Goal: Navigation & Orientation: Find specific page/section

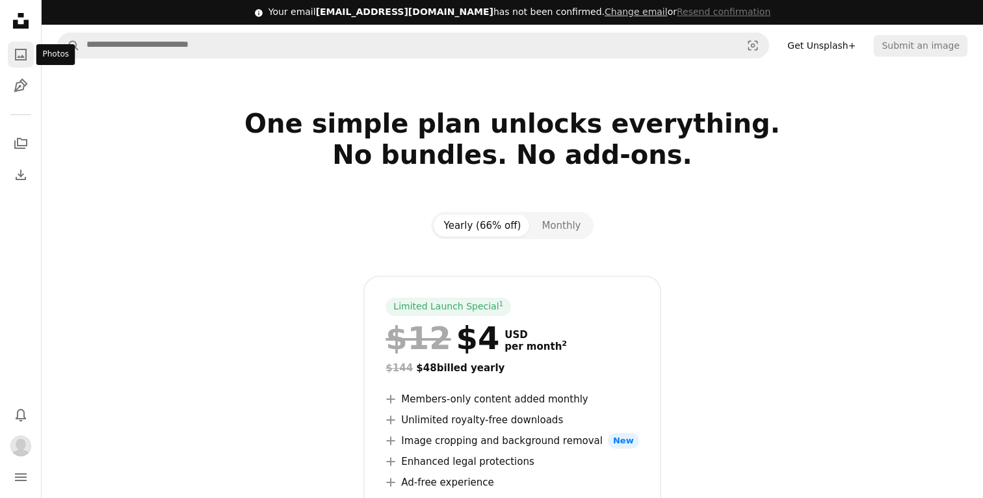
click at [20, 47] on icon "A photo" at bounding box center [21, 55] width 16 height 16
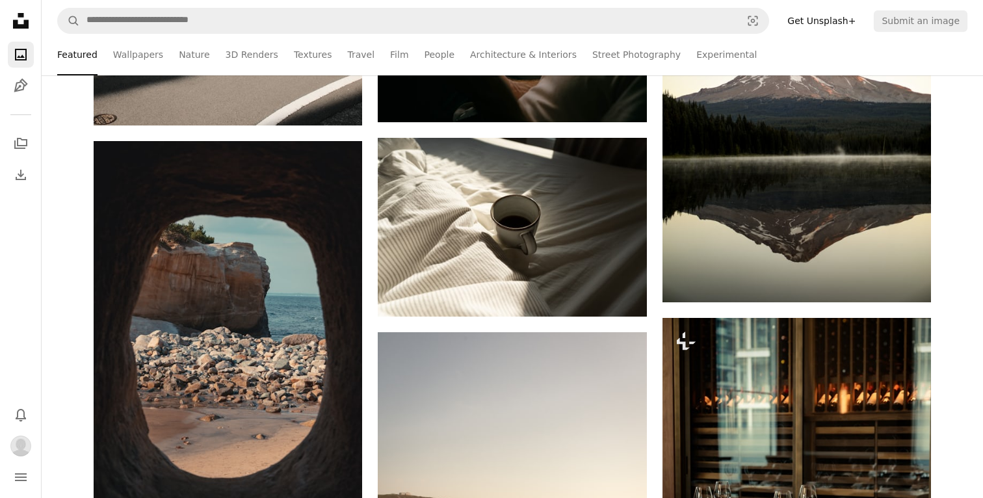
scroll to position [1911, 0]
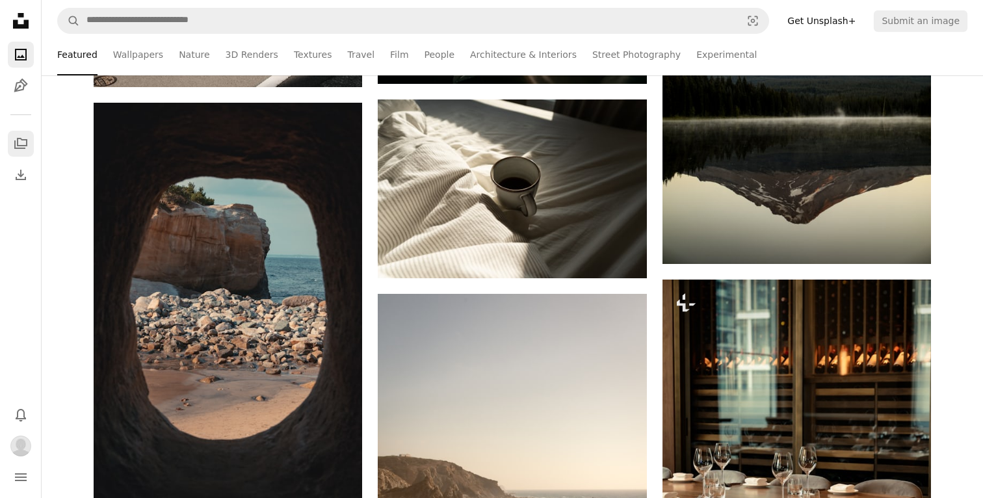
click at [22, 145] on icon "Collections" at bounding box center [20, 143] width 13 height 11
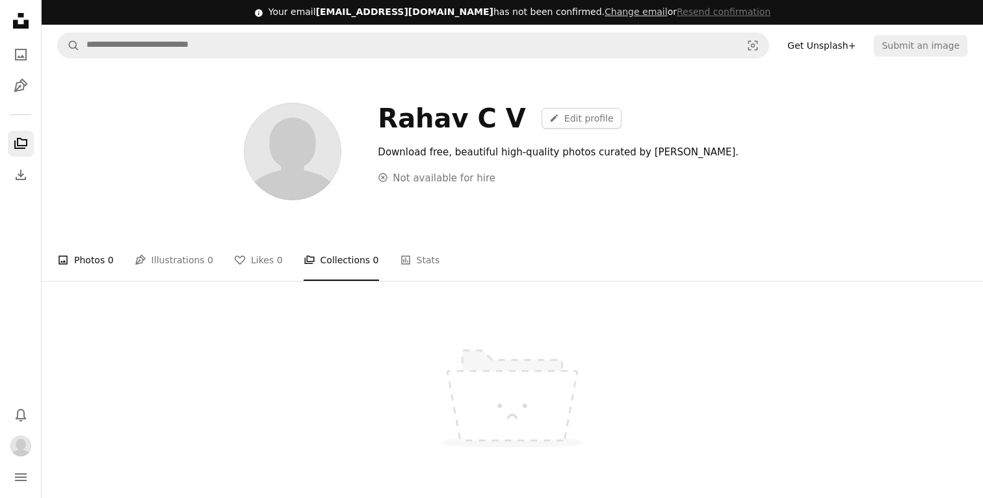
click at [94, 265] on link "A photo Photos 0" at bounding box center [85, 260] width 57 height 42
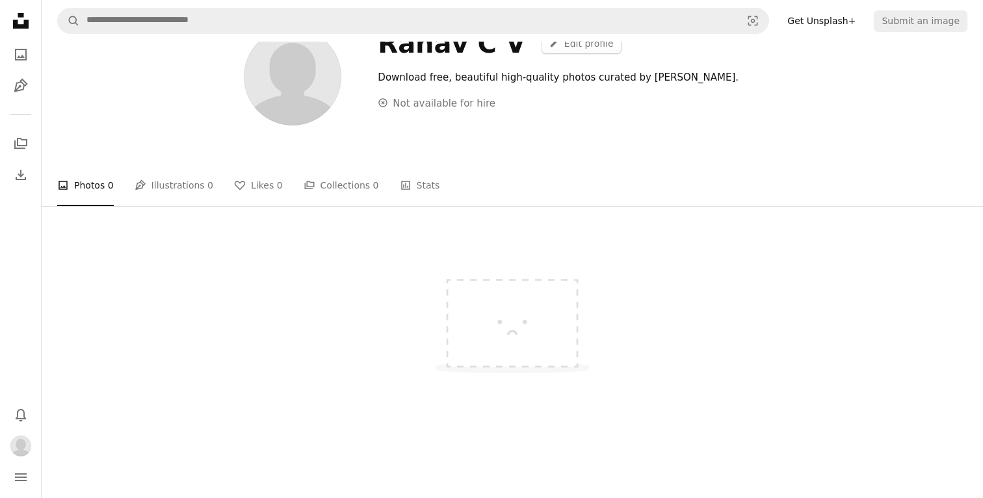
click at [499, 333] on img at bounding box center [512, 315] width 195 height 146
